Goal: Information Seeking & Learning: Learn about a topic

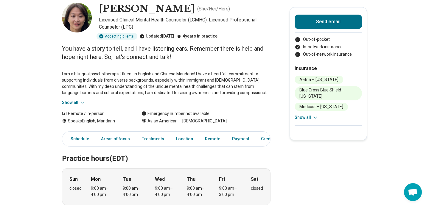
scroll to position [34, 0]
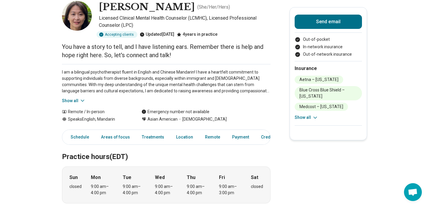
click at [78, 99] on button "Show all" at bounding box center [74, 101] width 24 height 6
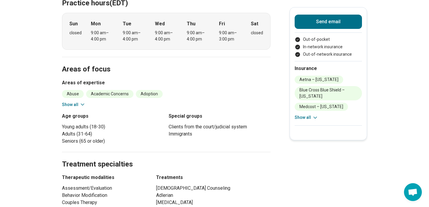
scroll to position [132, 0]
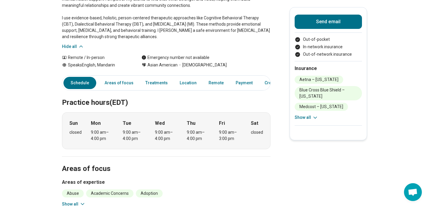
click at [294, 114] on div "Send email Out-of-pocket In-network insurance Out-of-network insurance Insuranc…" at bounding box center [327, 73] width 77 height 133
click at [295, 115] on button "Show all" at bounding box center [306, 117] width 24 height 6
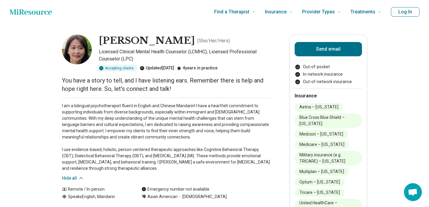
scroll to position [25, 0]
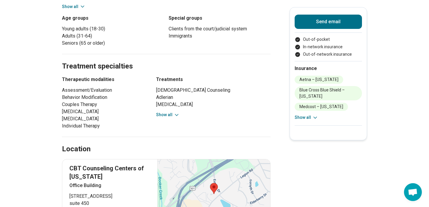
scroll to position [366, 0]
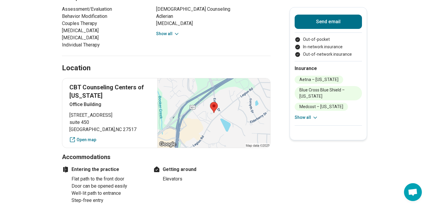
click at [167, 35] on button "Show all" at bounding box center [168, 34] width 24 height 6
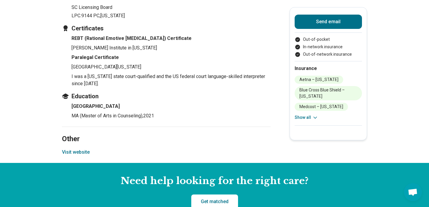
scroll to position [909, 0]
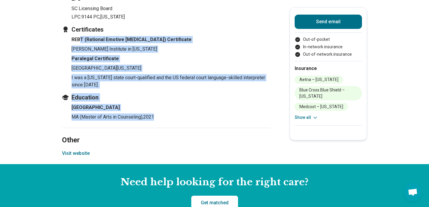
drag, startPoint x: 160, startPoint y: 123, endPoint x: 81, endPoint y: 47, distance: 109.1
click at [81, 47] on section "Credentials Licenses LCMHC NC Licensing Board 20460 , North Carolina LPC SC Lic…" at bounding box center [166, 31] width 208 height 193
click at [81, 43] on h4 "REBT (Rational Emotive [MEDICAL_DATA]) Certificate" at bounding box center [170, 39] width 199 height 7
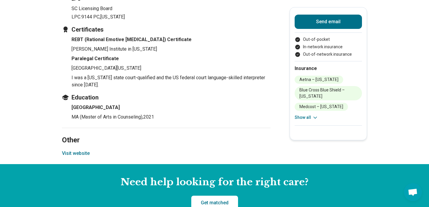
click at [310, 121] on div "Insurance Aetna – North Carolina Blue Cross Blue Shield – North Carolina Medcos…" at bounding box center [327, 93] width 67 height 64
click at [310, 119] on button "Show all" at bounding box center [306, 117] width 24 height 6
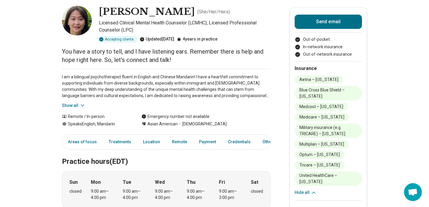
scroll to position [12, 0]
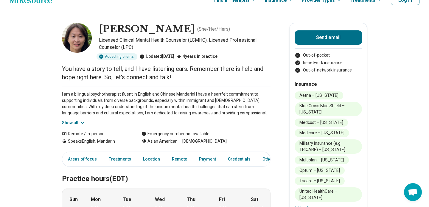
click at [69, 122] on button "Show all" at bounding box center [74, 123] width 24 height 6
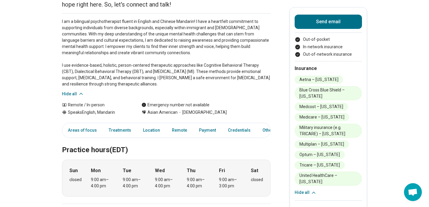
scroll to position [85, 0]
click at [89, 132] on link "Areas of focus" at bounding box center [82, 130] width 36 height 12
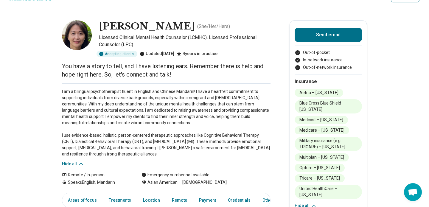
scroll to position [15, 0]
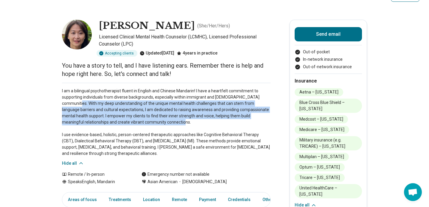
drag, startPoint x: 62, startPoint y: 103, endPoint x: 107, endPoint y: 127, distance: 51.4
click at [107, 127] on p "I am a bilingual psychotherapist fluent in English and Chinese Mandarin! I have…" at bounding box center [166, 122] width 208 height 69
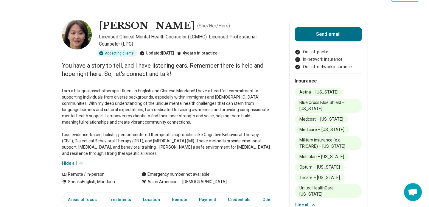
drag, startPoint x: 60, startPoint y: 105, endPoint x: 149, endPoint y: 153, distance: 101.5
click at [141, 129] on p "I am a bilingual psychotherapist fluent in English and Chinese Mandarin! I have…" at bounding box center [166, 122] width 208 height 69
drag, startPoint x: 60, startPoint y: 133, endPoint x: 148, endPoint y: 150, distance: 89.8
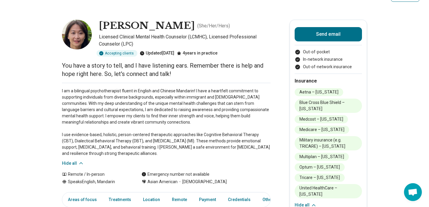
click at [129, 132] on p "I am a bilingual psychotherapist fluent in English and Chinese Mandarin! I have…" at bounding box center [166, 122] width 208 height 69
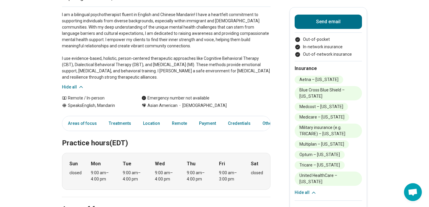
scroll to position [93, 0]
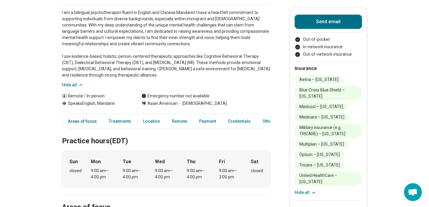
click at [86, 123] on link "Areas of focus" at bounding box center [82, 121] width 36 height 12
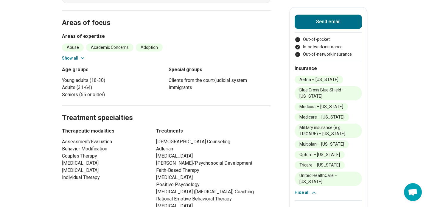
scroll to position [281, 0]
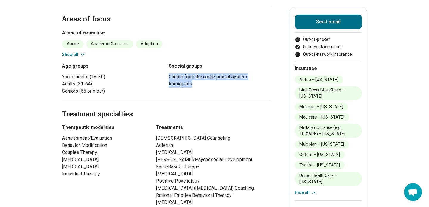
drag, startPoint x: 169, startPoint y: 76, endPoint x: 198, endPoint y: 84, distance: 29.8
click at [198, 84] on ul "Clients from the court/judicial system Immigrants" at bounding box center [220, 80] width 102 height 14
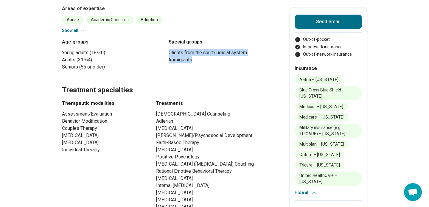
scroll to position [306, 0]
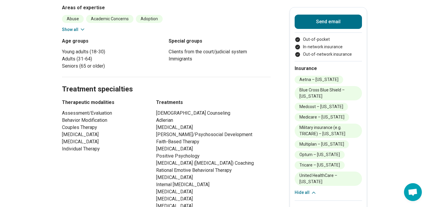
click at [109, 20] on li "Academic Concerns" at bounding box center [109, 19] width 47 height 8
click at [86, 28] on div "Abuse Academic Concerns Adoption Alcohol Use Anger Issues Anorexia Nervosa Anxi…" at bounding box center [166, 24] width 208 height 18
click at [80, 28] on icon at bounding box center [82, 29] width 6 height 6
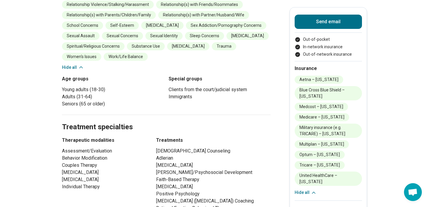
scroll to position [473, 0]
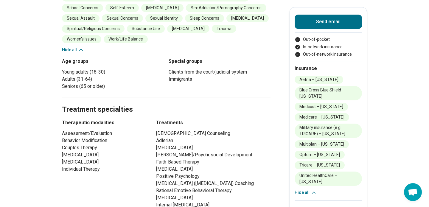
click at [71, 47] on button "Hide all" at bounding box center [73, 50] width 22 height 6
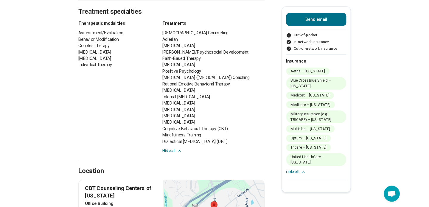
scroll to position [381, 0]
